Goal: Transaction & Acquisition: Purchase product/service

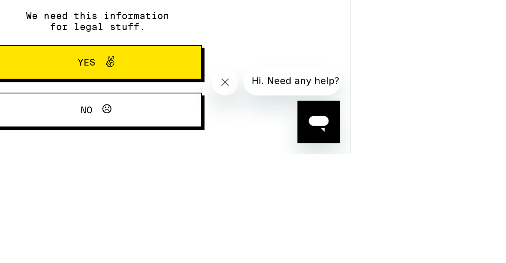
click at [103, 99] on button "Yes" at bounding box center [161, 110] width 133 height 22
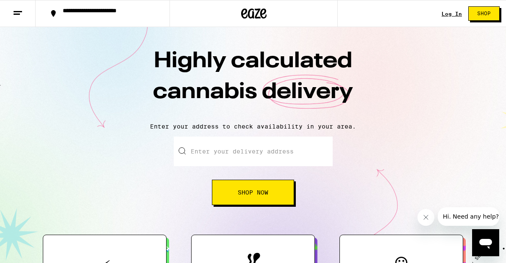
click at [456, 15] on link "Log In" at bounding box center [451, 14] width 20 height 6
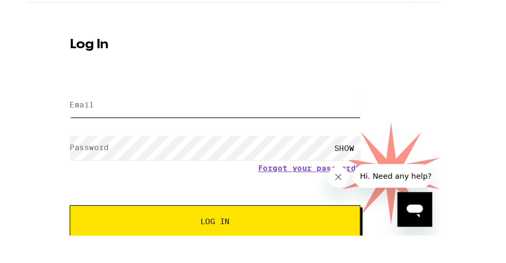
click at [117, 94] on input "Email" at bounding box center [176, 103] width 227 height 19
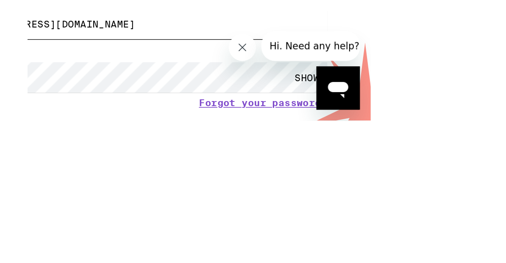
type input "gsalazarthegreat@yahoo.com"
click at [58, 133] on label "Password" at bounding box center [42, 136] width 30 height 7
click at [98, 182] on button "Log In" at bounding box center [140, 194] width 227 height 24
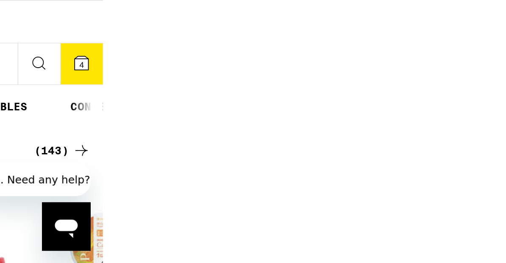
click at [266, 31] on icon at bounding box center [270, 35] width 8 height 8
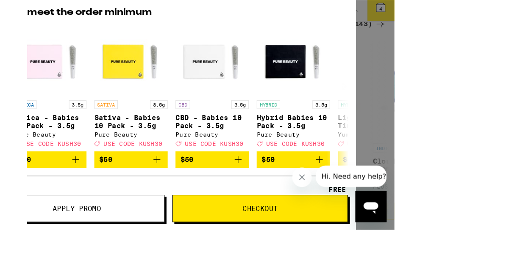
click at [364, 95] on div "Your Cart Add to meet the order minimum HYBRID 3.5g Zerealz - 3.5g Ember Valley…" at bounding box center [195, 114] width 391 height 228
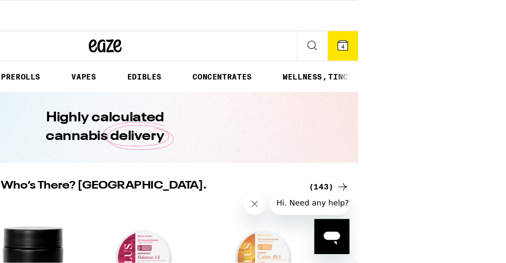
click at [374, 30] on icon at bounding box center [379, 35] width 10 height 10
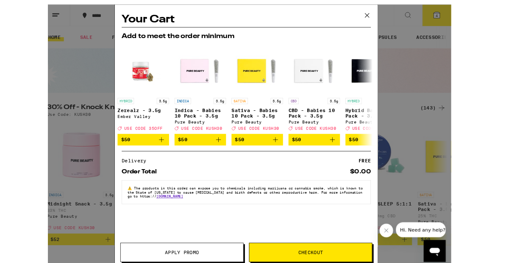
scroll to position [5, 0]
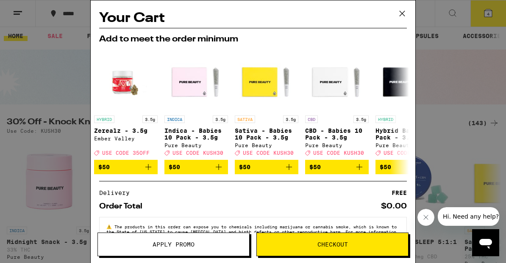
click at [104, 204] on div "Order Total $0.00" at bounding box center [252, 203] width 307 height 14
click at [298, 251] on button "Checkout" at bounding box center [332, 245] width 152 height 24
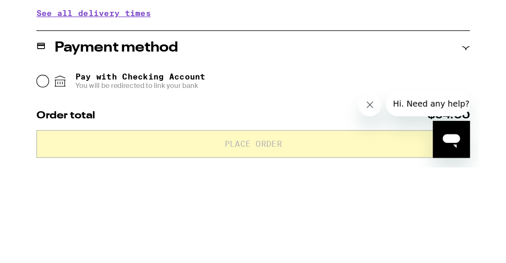
scroll to position [317, 0]
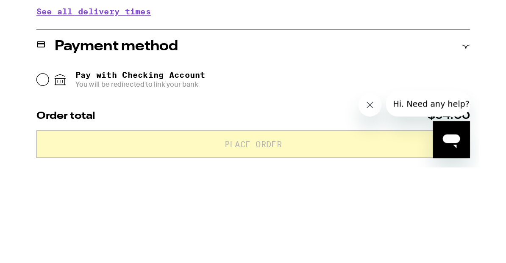
click at [16, 147] on input "Pay with Debit (in person) Pin required" at bounding box center [11, 151] width 8 height 8
radio input "true"
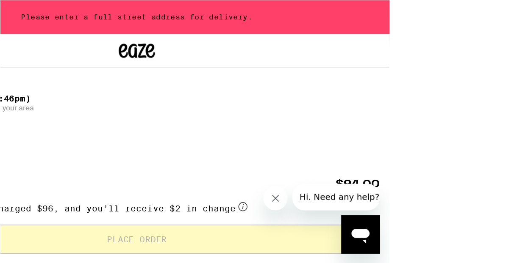
scroll to position [197, 0]
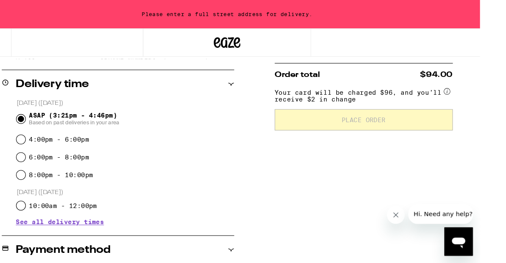
click at [41, 101] on p "Today (September 10)" at bounding box center [143, 98] width 207 height 8
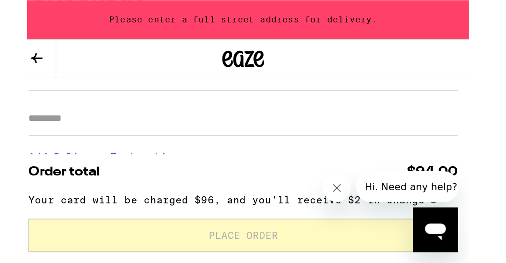
scroll to position [110, 0]
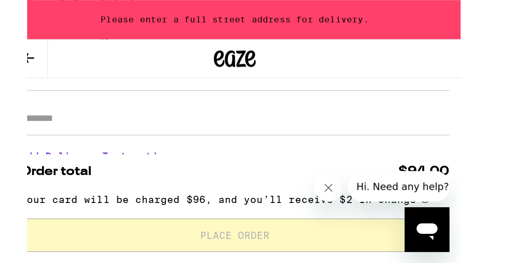
click at [47, 55] on input "**********" at bounding box center [137, 48] width 260 height 14
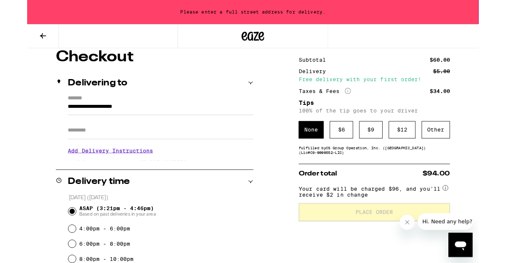
scroll to position [87, 0]
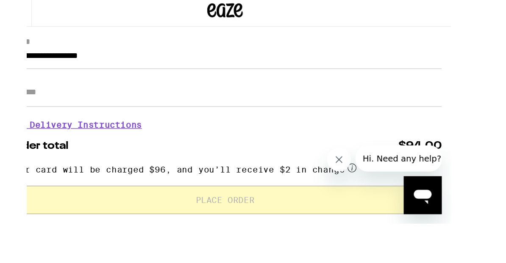
click at [75, 77] on input "**********" at bounding box center [161, 70] width 309 height 14
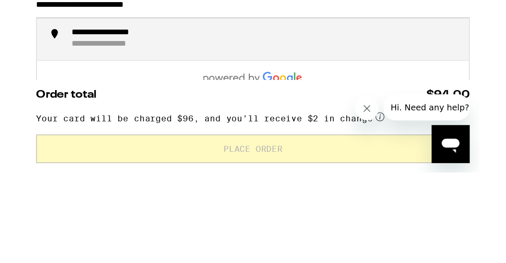
click at [163, 63] on input "**********" at bounding box center [161, 70] width 309 height 14
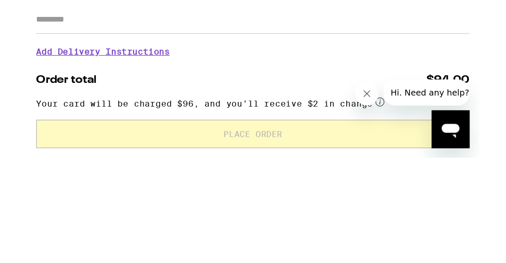
scroll to position [94, 0]
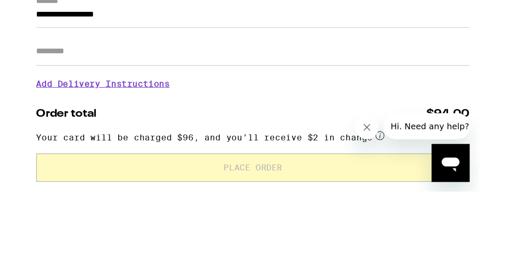
click at [126, 57] on input "**********" at bounding box center [161, 64] width 309 height 14
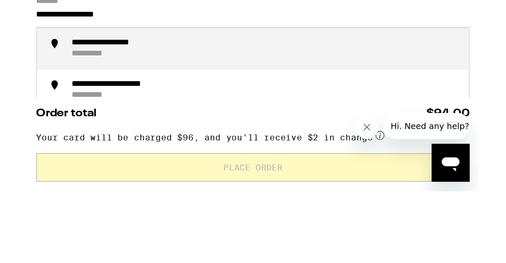
click at [70, 86] on div "**********" at bounding box center [51, 90] width 38 height 8
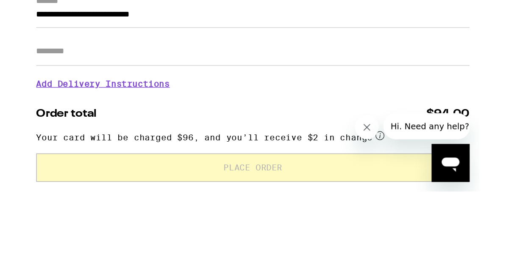
type input "**********"
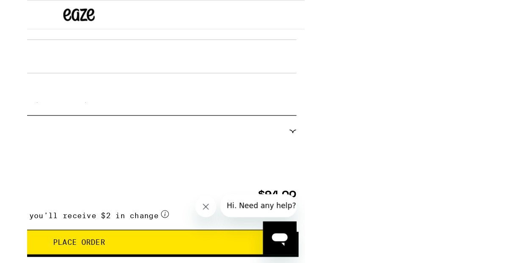
scroll to position [135, 0]
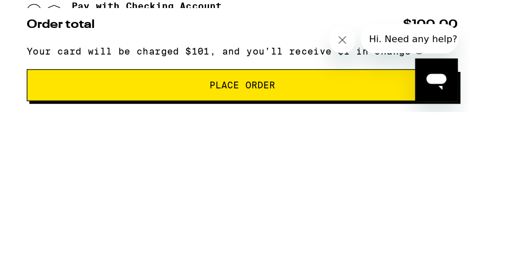
scroll to position [288, 0]
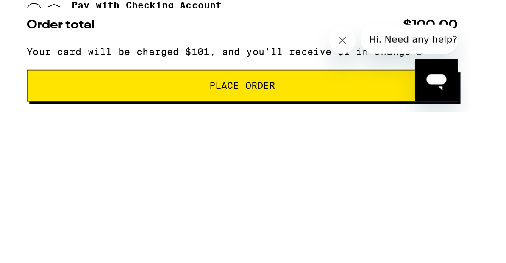
click at [78, 124] on span "Pin required" at bounding box center [84, 127] width 99 height 7
click at [16, 120] on input "Pay with Debit (in person) Pin required" at bounding box center [11, 124] width 8 height 8
click at [199, 136] on div "Cash (in person)" at bounding box center [143, 145] width 273 height 19
click at [88, 124] on span "Pin required" at bounding box center [84, 127] width 99 height 7
click at [16, 120] on input "Pay with Debit (in person) Pin required" at bounding box center [11, 124] width 8 height 8
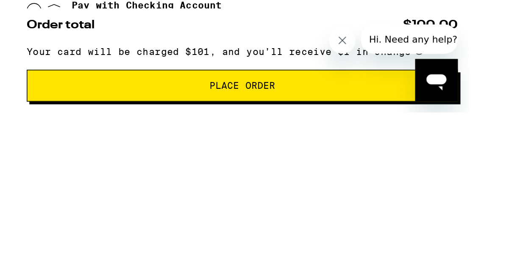
click at [82, 124] on span "Pin required" at bounding box center [84, 127] width 99 height 7
click at [16, 120] on input "Pay with Debit (in person) Pin required" at bounding box center [11, 124] width 8 height 8
click at [79, 124] on span "Pin required" at bounding box center [84, 127] width 99 height 7
click at [16, 120] on input "Pay with Debit (in person) Pin required" at bounding box center [11, 124] width 8 height 8
click at [16, 98] on input "Pay with Checking Account You will be redirected to link your bank" at bounding box center [11, 102] width 8 height 8
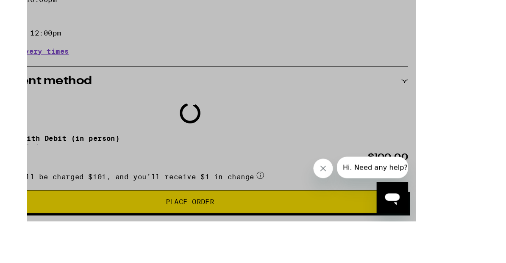
scroll to position [295, 0]
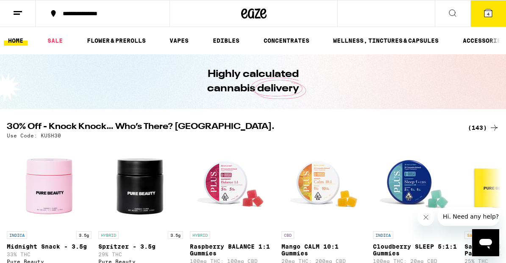
click at [490, 16] on icon at bounding box center [488, 13] width 8 height 8
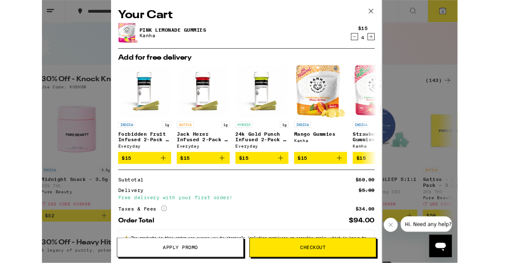
scroll to position [54, 0]
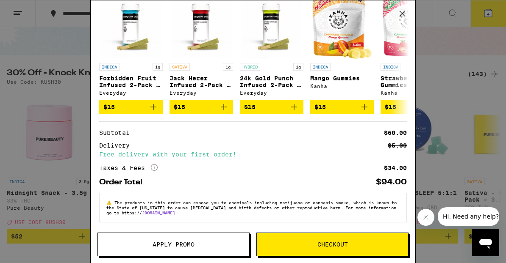
click at [301, 242] on span "Checkout" at bounding box center [332, 245] width 151 height 6
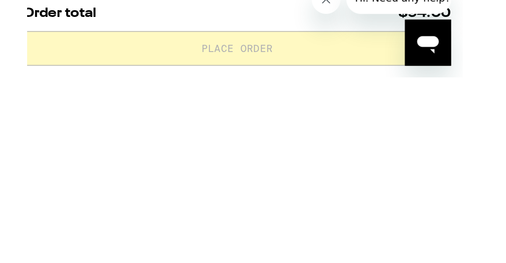
scroll to position [268, 0]
click at [16, 132] on input "Pay with Debit (in person) Pin required" at bounding box center [11, 136] width 8 height 8
radio input "true"
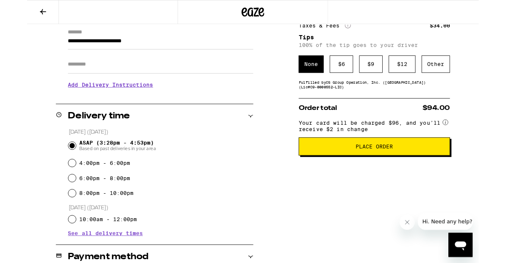
scroll to position [119, 0]
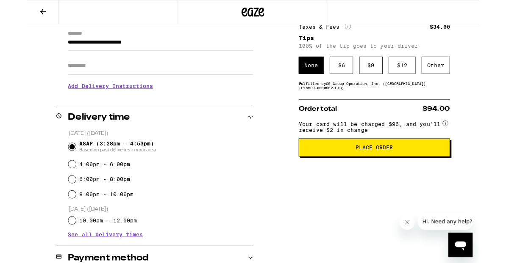
click at [351, 83] on div "$ 6" at bounding box center [352, 73] width 26 height 19
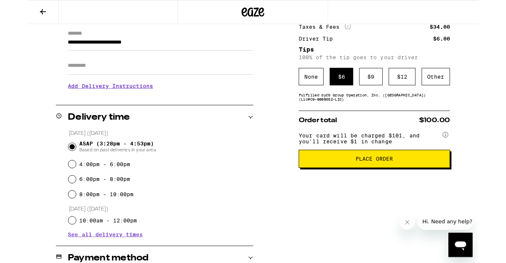
click at [338, 188] on button "Place Order" at bounding box center [388, 178] width 169 height 20
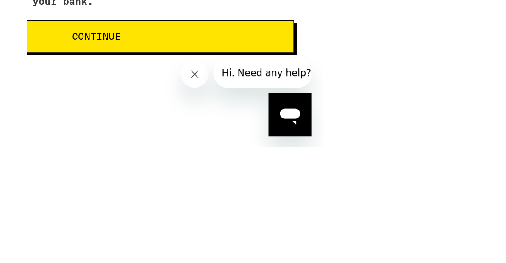
click at [106, 77] on div "Remember! Bring your ID and card Please bring your driver's license or state is…" at bounding box center [141, 50] width 283 height 230
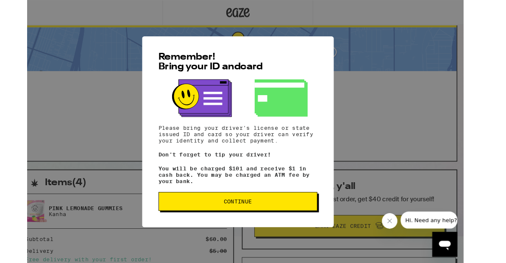
scroll to position [29, 0]
click at [230, 221] on span "Continue" at bounding box center [245, 219] width 30 height 6
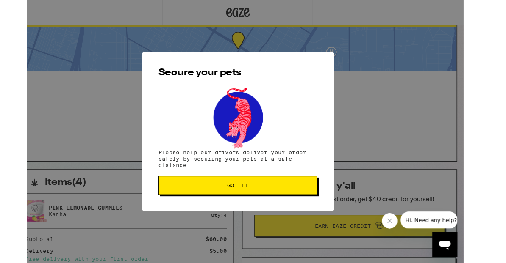
click at [197, 203] on span "Got it" at bounding box center [245, 201] width 158 height 6
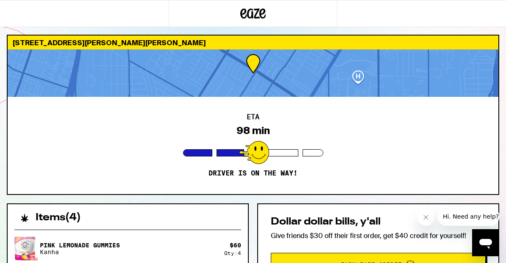
scroll to position [0, 0]
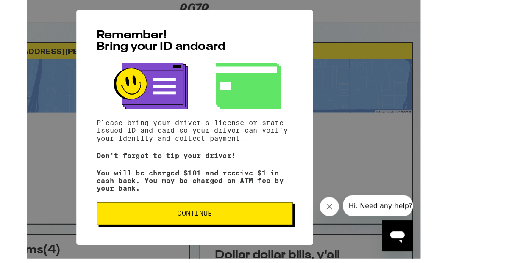
click at [152, 202] on button "Continue" at bounding box center [198, 191] width 172 height 20
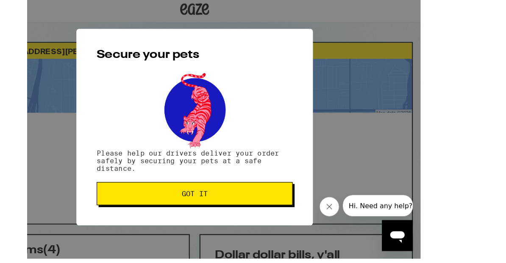
click at [149, 177] on span "Got it" at bounding box center [198, 174] width 158 height 6
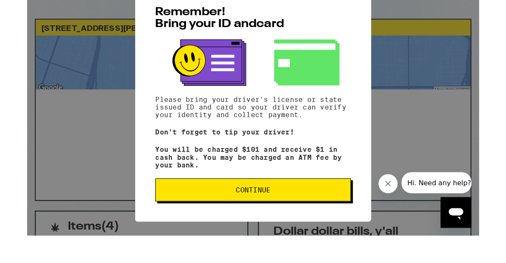
click at [200, 189] on span "Continue" at bounding box center [199, 191] width 158 height 6
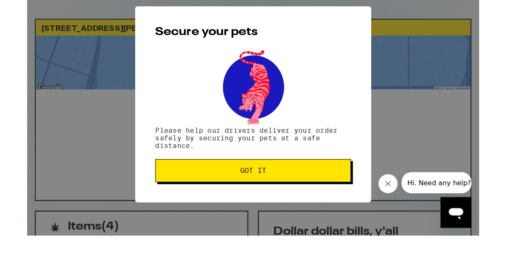
click at [194, 172] on span "Got it" at bounding box center [199, 175] width 158 height 6
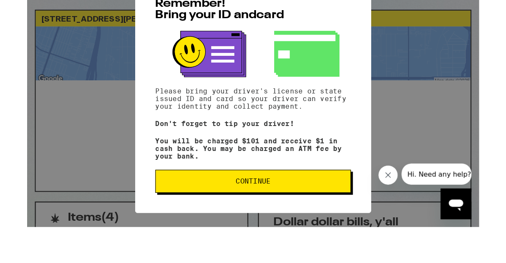
scroll to position [14, 0]
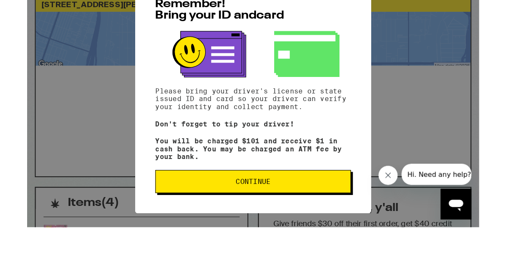
click at [205, 185] on button "Continue" at bounding box center [199, 191] width 172 height 20
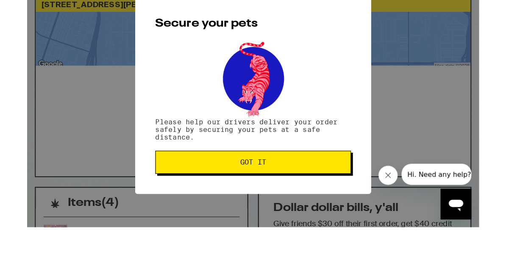
click at [201, 172] on span "Got it" at bounding box center [199, 175] width 158 height 6
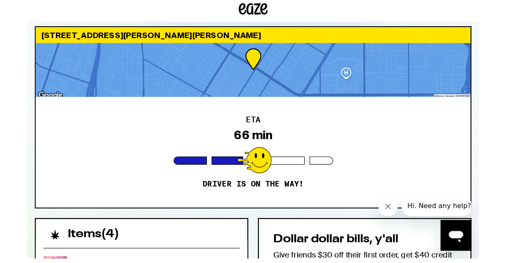
scroll to position [0, 0]
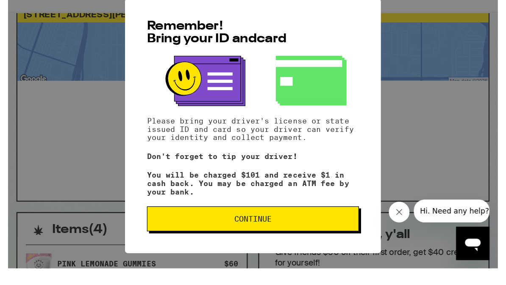
click at [203, 173] on p "You will be charged $101 and receive $1 in cash back. You may be charged an ATM…" at bounding box center [199, 162] width 172 height 20
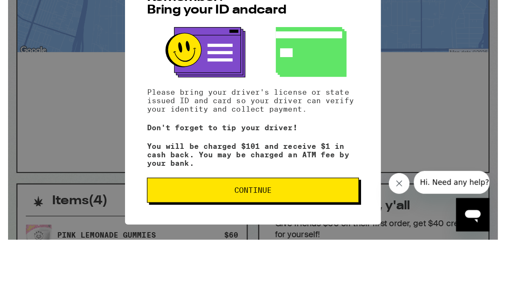
click at [210, 188] on span "Continue" at bounding box center [199, 191] width 158 height 6
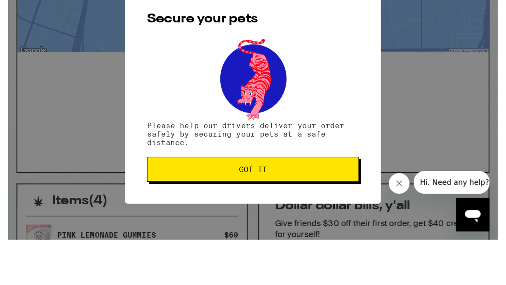
click at [204, 164] on button "Got it" at bounding box center [199, 174] width 172 height 20
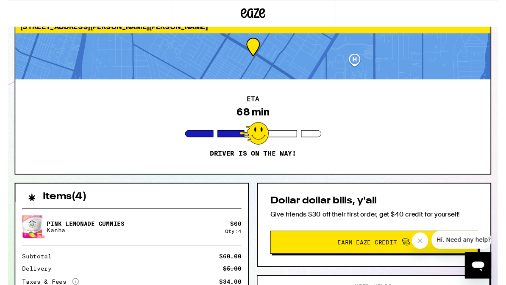
scroll to position [24, 0]
